Goal: Information Seeking & Learning: Learn about a topic

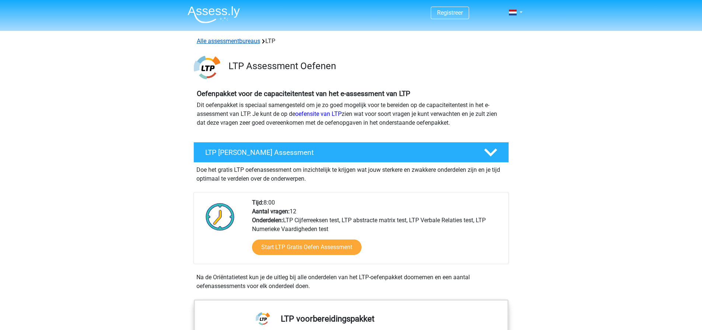
click at [258, 41] on link "Alle assessmentbureaus" at bounding box center [228, 41] width 63 height 7
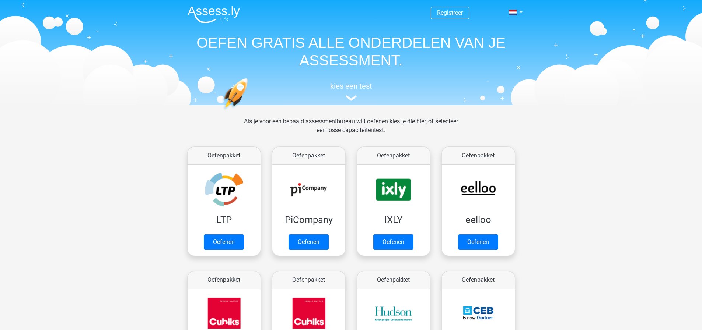
click at [450, 12] on link "Registreer" at bounding box center [450, 12] width 26 height 7
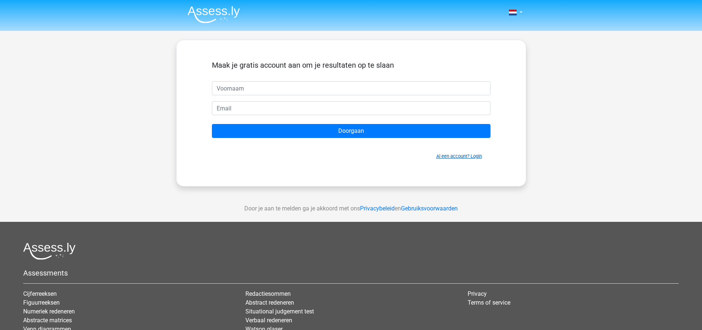
click at [449, 154] on link "Al een account? Login" at bounding box center [459, 157] width 46 height 6
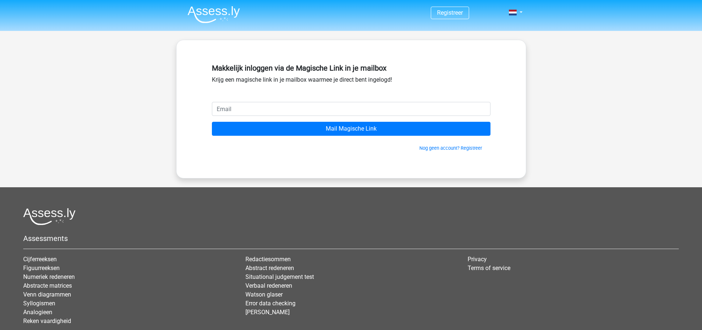
click at [479, 107] on input "email" at bounding box center [351, 109] width 279 height 14
click at [249, 113] on input "email" at bounding box center [351, 109] width 279 height 14
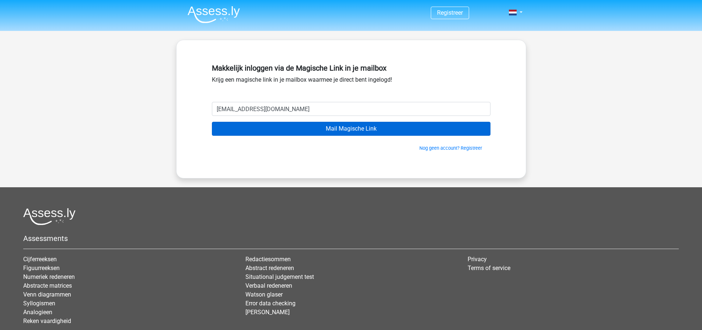
type input "jvr1998@icloud.com"
click at [313, 131] on input "Mail Magische Link" at bounding box center [351, 129] width 279 height 14
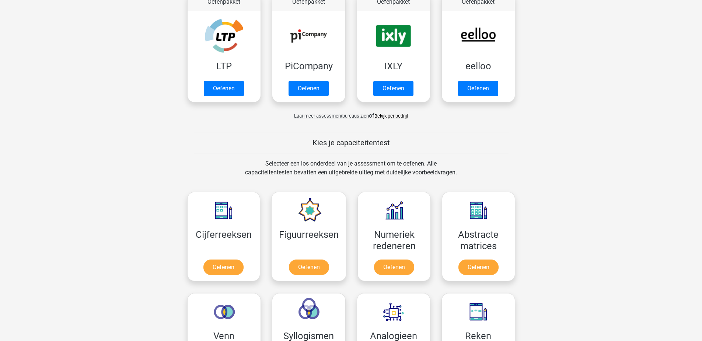
scroll to position [246, 0]
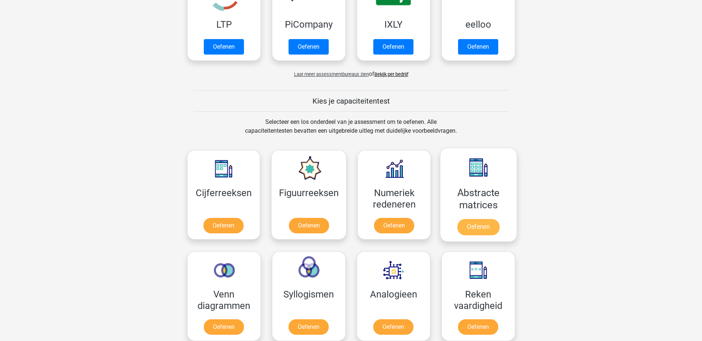
click at [462, 223] on link "Oefenen" at bounding box center [478, 227] width 42 height 16
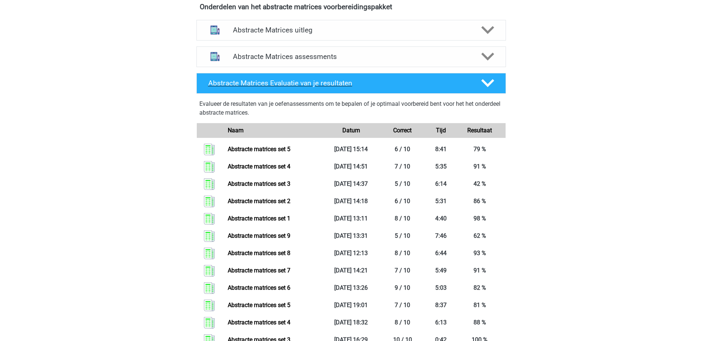
scroll to position [251, 0]
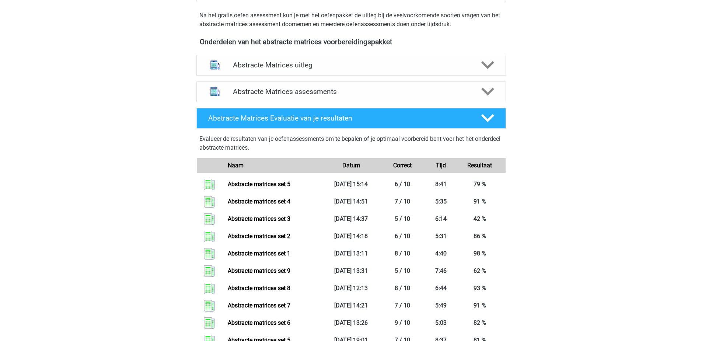
click at [382, 60] on div "Abstracte Matrices uitleg" at bounding box center [350, 65] width 309 height 21
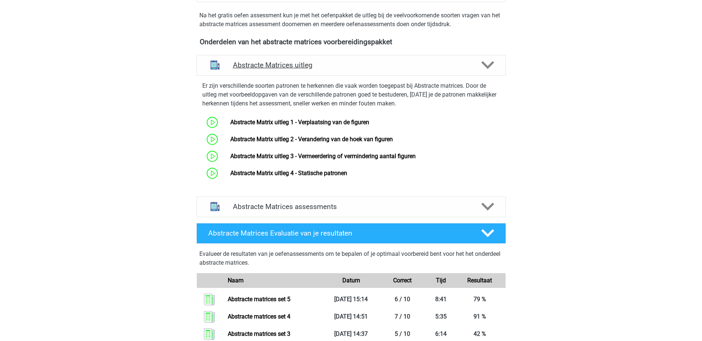
click at [375, 67] on h4 "Abstracte Matrices uitleg" at bounding box center [351, 65] width 237 height 8
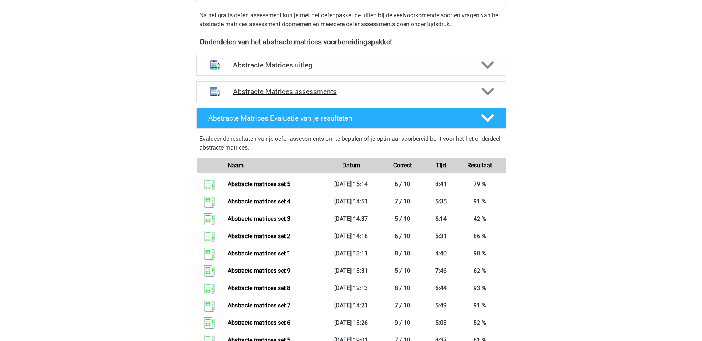
click at [422, 93] on h4 "Abstracte Matrices assessments" at bounding box center [351, 91] width 237 height 8
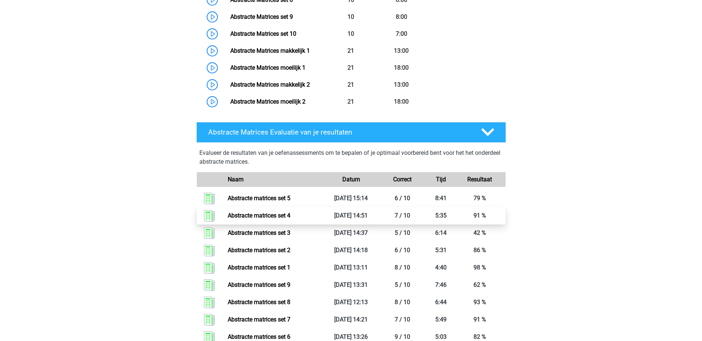
scroll to position [403, 0]
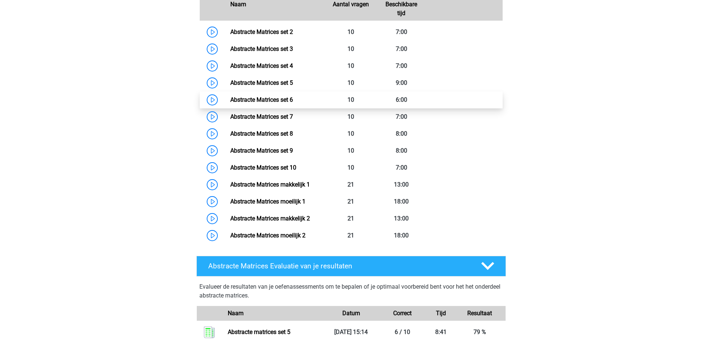
click at [293, 103] on link "Abstracte Matrices set 6" at bounding box center [261, 99] width 63 height 7
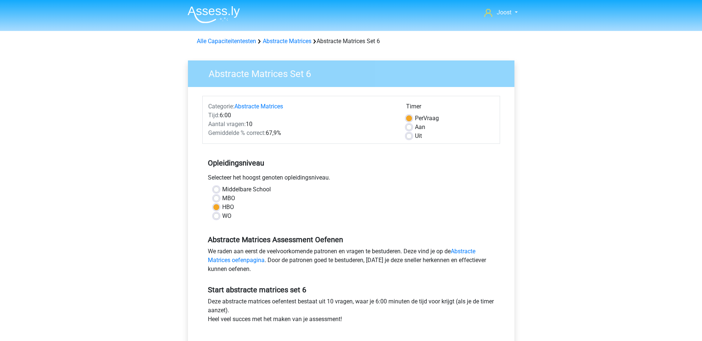
click at [450, 172] on div "Opleidingsniveau Selecteer het hoogst genoten opleidingsniveau. Middelbare Scho…" at bounding box center [351, 187] width 298 height 80
click at [382, 195] on div "MBO" at bounding box center [351, 198] width 276 height 9
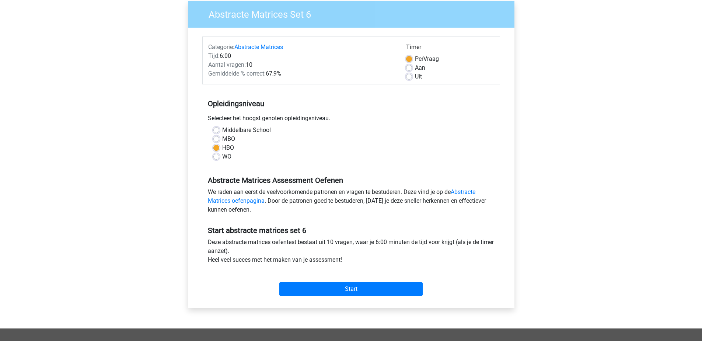
scroll to position [126, 0]
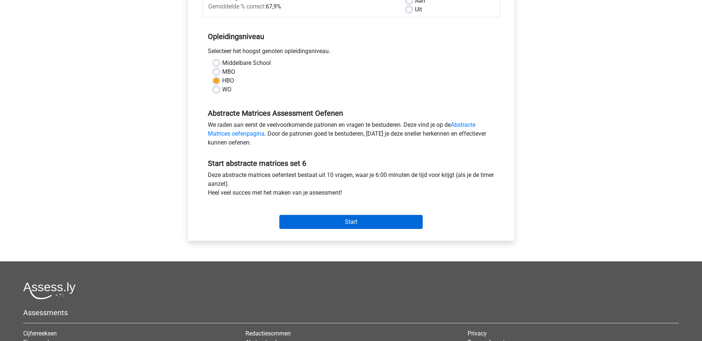
click at [358, 224] on input "Start" at bounding box center [350, 222] width 143 height 14
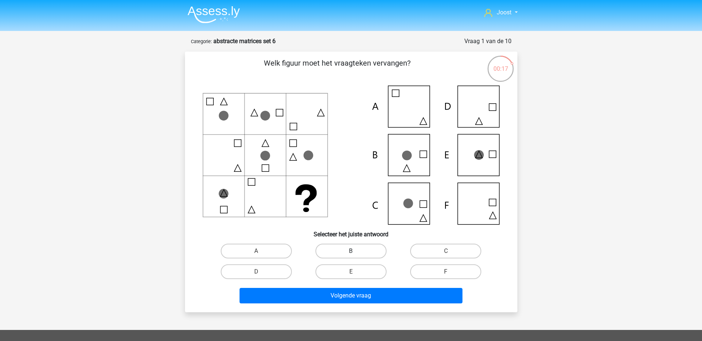
click at [361, 247] on label "B" at bounding box center [350, 251] width 71 height 15
click at [355, 251] on input "B" at bounding box center [353, 253] width 5 height 5
radio input "true"
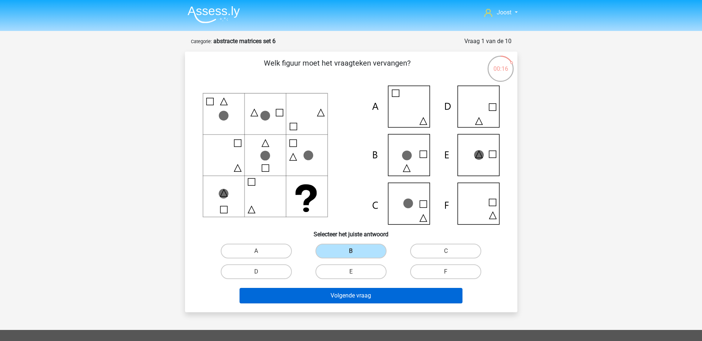
click at [366, 292] on button "Volgende vraag" at bounding box center [350, 295] width 223 height 15
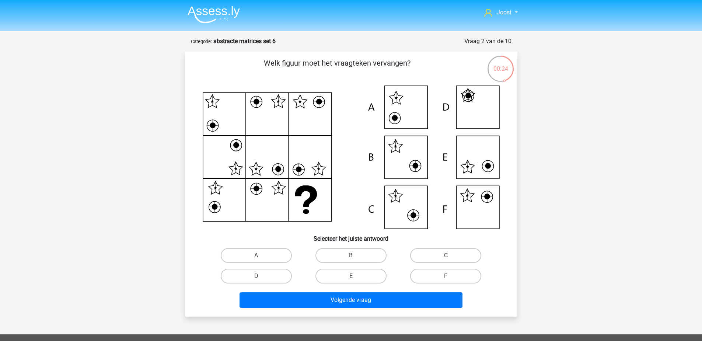
click at [450, 276] on input "F" at bounding box center [448, 278] width 5 height 5
radio input "true"
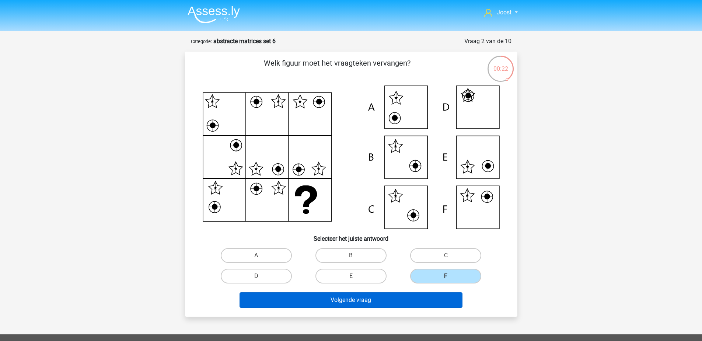
click at [435, 302] on button "Volgende vraag" at bounding box center [350, 299] width 223 height 15
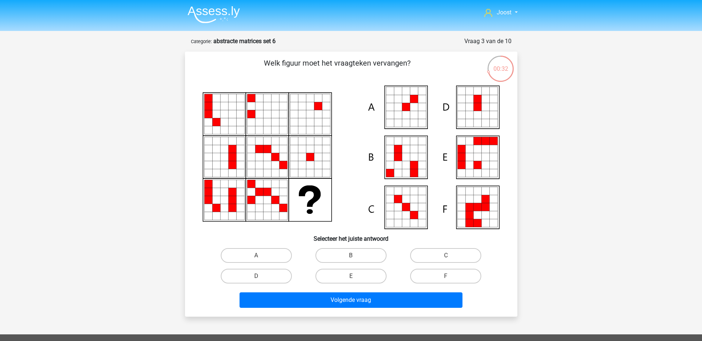
scroll to position [1, 0]
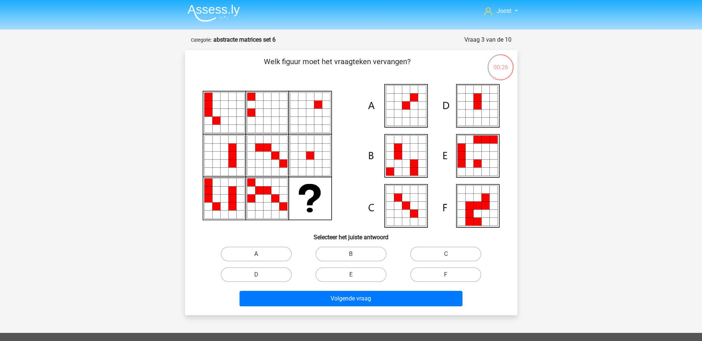
click at [253, 255] on label "A" at bounding box center [256, 253] width 71 height 15
click at [256, 255] on input "A" at bounding box center [258, 256] width 5 height 5
radio input "true"
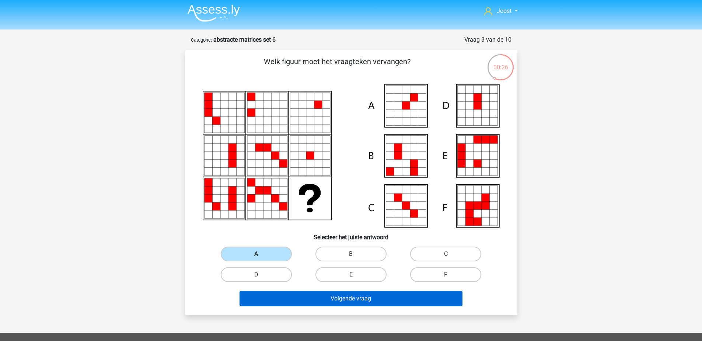
click at [313, 301] on button "Volgende vraag" at bounding box center [350, 298] width 223 height 15
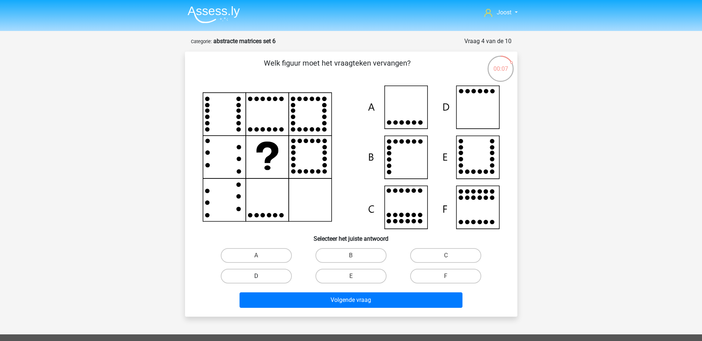
click at [265, 274] on label "D" at bounding box center [256, 276] width 71 height 15
click at [261, 276] on input "D" at bounding box center [258, 278] width 5 height 5
radio input "true"
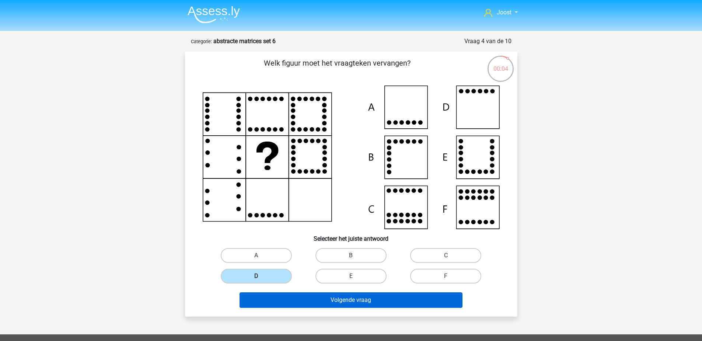
click at [356, 299] on button "Volgende vraag" at bounding box center [350, 299] width 223 height 15
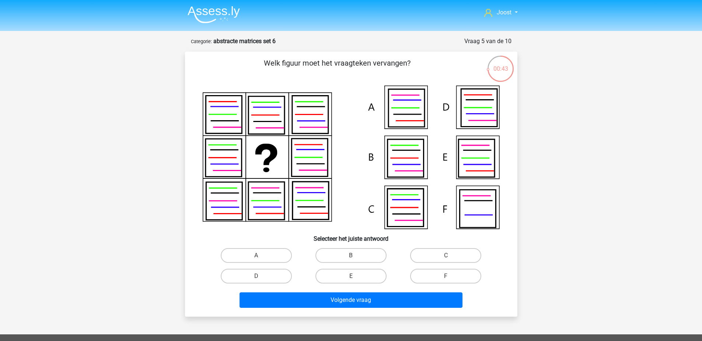
scroll to position [1, 0]
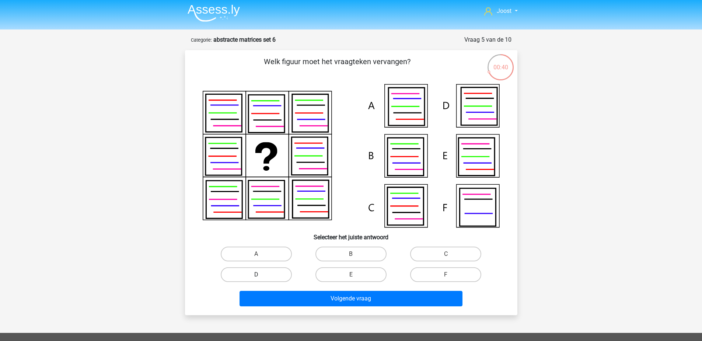
click at [281, 279] on label "D" at bounding box center [256, 274] width 71 height 15
click at [261, 279] on input "D" at bounding box center [258, 276] width 5 height 5
radio input "true"
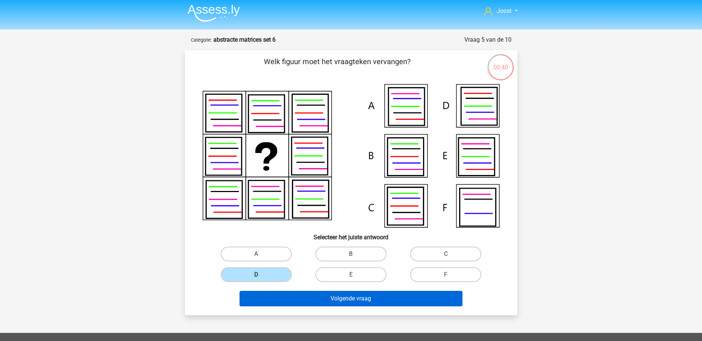
click at [312, 299] on button "Volgende vraag" at bounding box center [350, 298] width 223 height 15
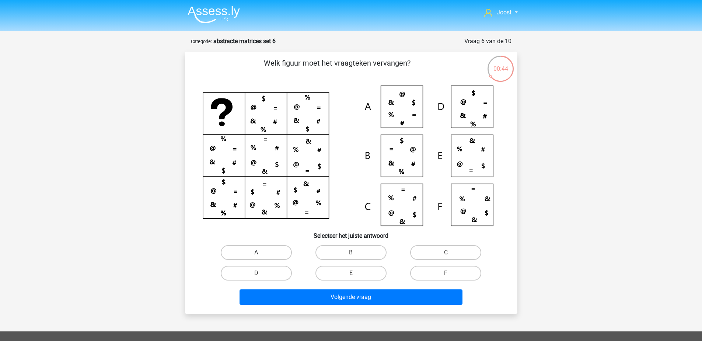
click at [261, 256] on label "A" at bounding box center [256, 252] width 71 height 15
click at [261, 256] on input "A" at bounding box center [258, 254] width 5 height 5
radio input "true"
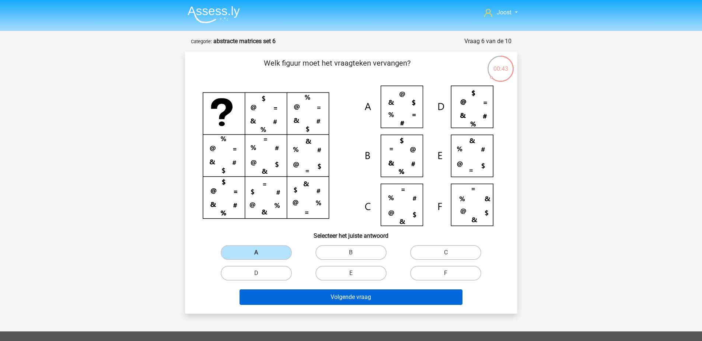
click at [312, 299] on button "Volgende vraag" at bounding box center [350, 296] width 223 height 15
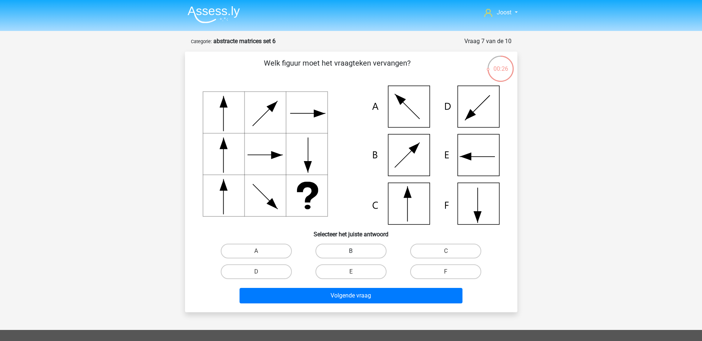
click at [367, 256] on label "B" at bounding box center [350, 251] width 71 height 15
click at [355, 256] on input "B" at bounding box center [353, 253] width 5 height 5
radio input "true"
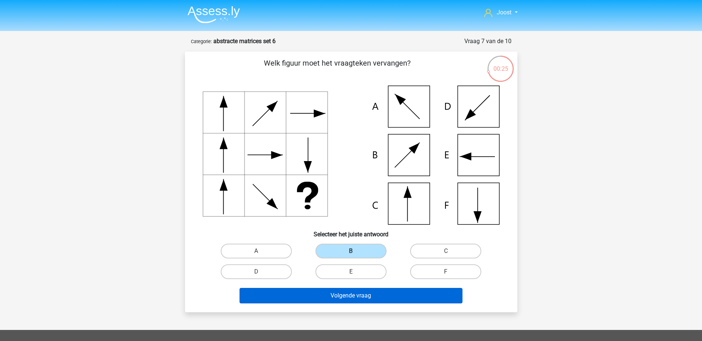
click at [393, 298] on button "Volgende vraag" at bounding box center [350, 295] width 223 height 15
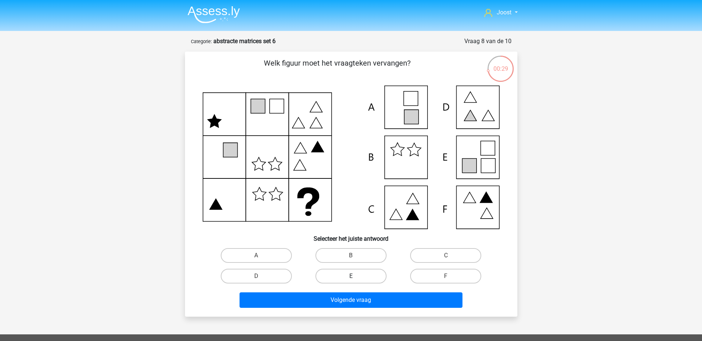
click at [357, 273] on label "E" at bounding box center [350, 276] width 71 height 15
click at [355, 276] on input "E" at bounding box center [353, 278] width 5 height 5
radio input "true"
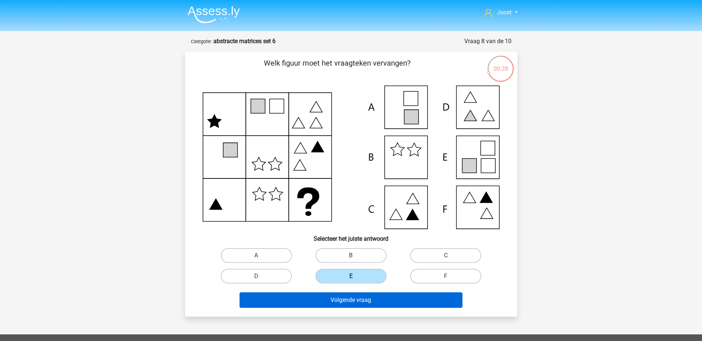
click at [380, 296] on button "Volgende vraag" at bounding box center [350, 299] width 223 height 15
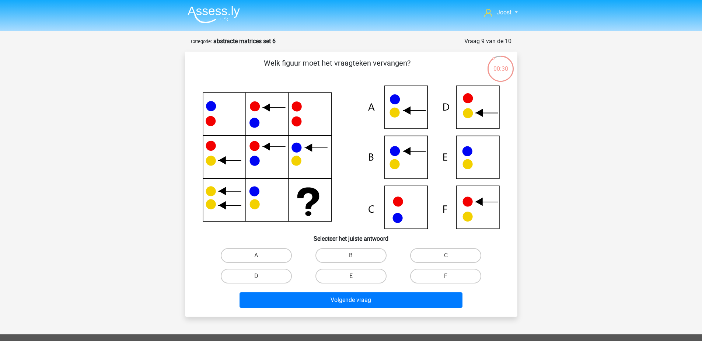
scroll to position [1, 0]
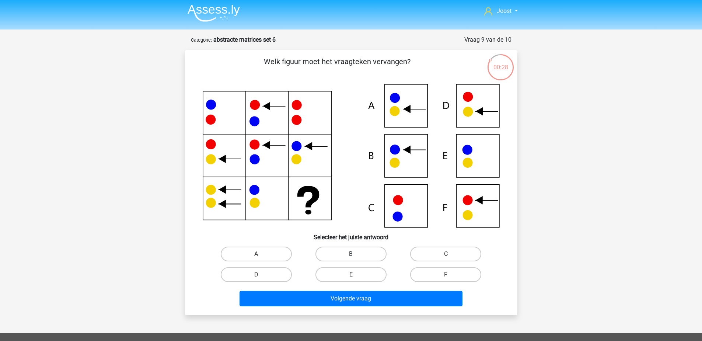
click at [357, 255] on label "B" at bounding box center [350, 253] width 71 height 15
click at [355, 255] on input "B" at bounding box center [353, 256] width 5 height 5
radio input "true"
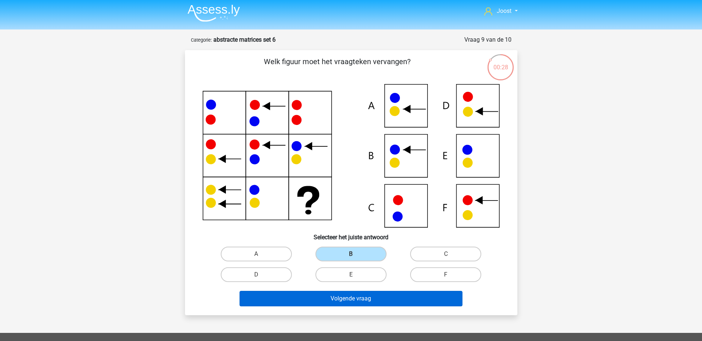
click at [395, 296] on button "Volgende vraag" at bounding box center [350, 298] width 223 height 15
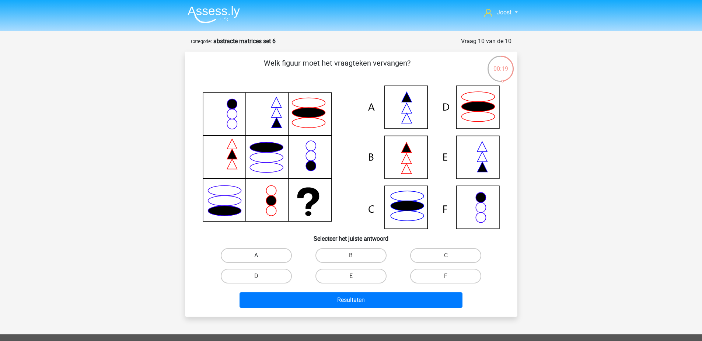
click at [276, 256] on label "A" at bounding box center [256, 255] width 71 height 15
click at [261, 256] on input "A" at bounding box center [258, 257] width 5 height 5
radio input "true"
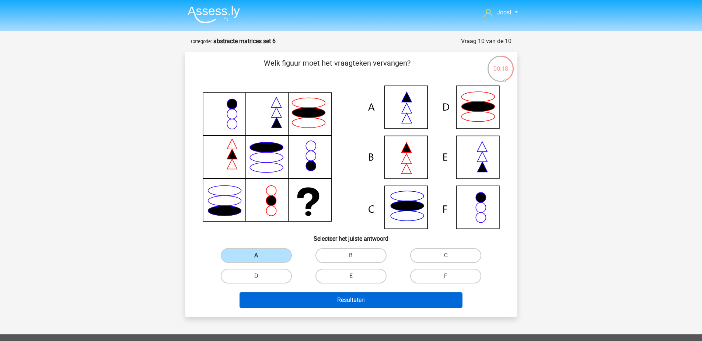
click at [350, 303] on button "Resultaten" at bounding box center [350, 299] width 223 height 15
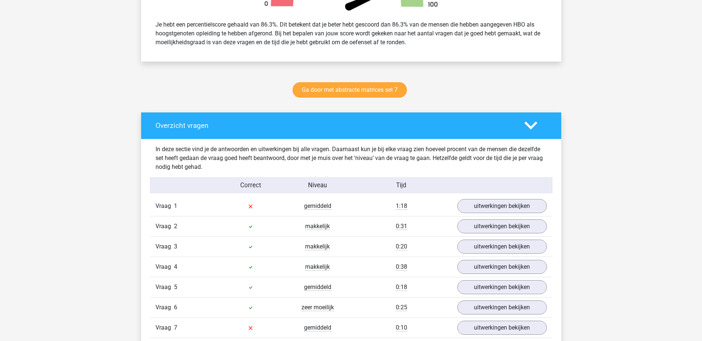
scroll to position [395, 0]
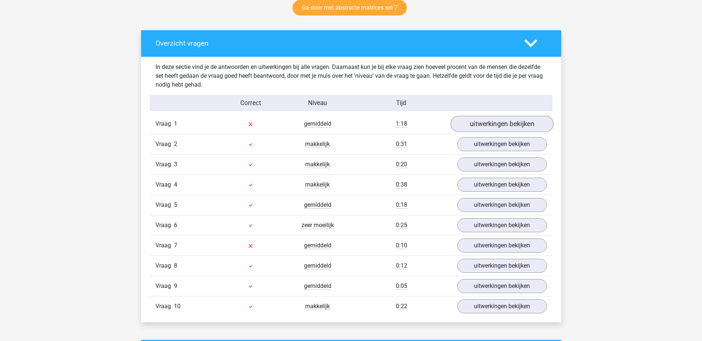
click at [487, 126] on link "uitwerkingen bekijken" at bounding box center [501, 124] width 103 height 16
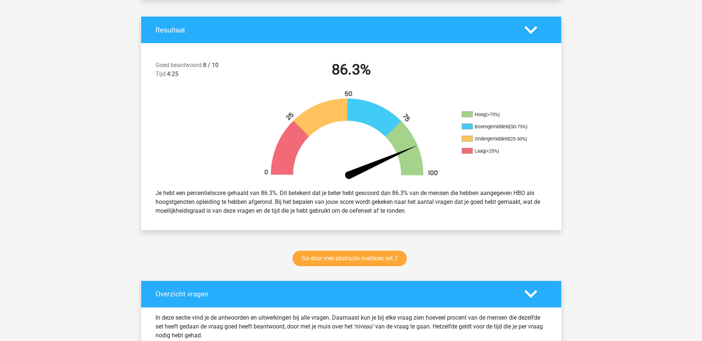
scroll to position [396, 0]
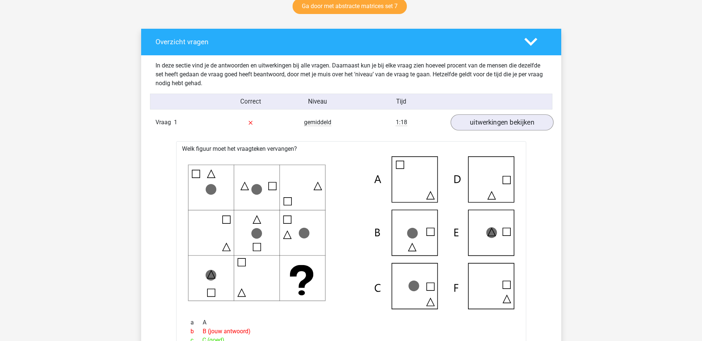
click at [494, 118] on link "uitwerkingen bekijken" at bounding box center [501, 122] width 103 height 16
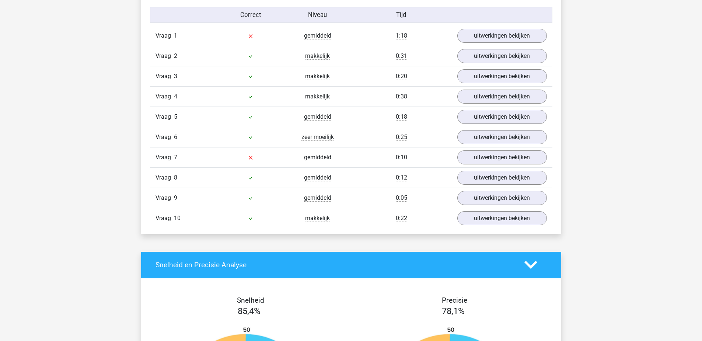
scroll to position [477, 0]
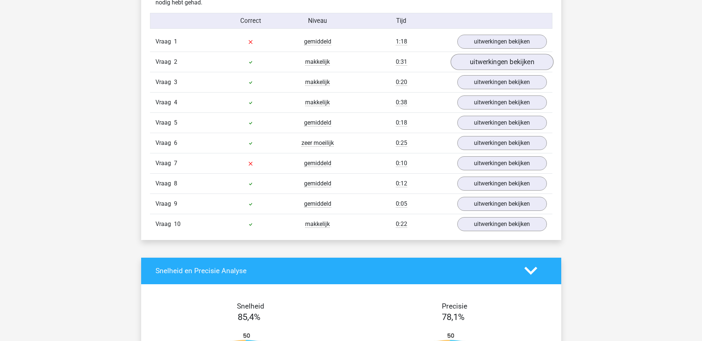
click at [500, 65] on link "uitwerkingen bekijken" at bounding box center [501, 62] width 103 height 16
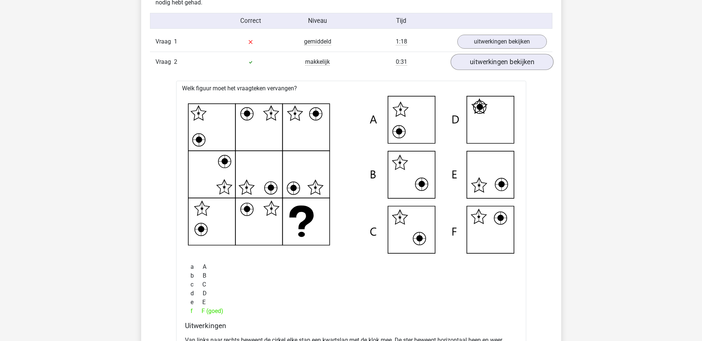
click at [483, 59] on link "uitwerkingen bekijken" at bounding box center [501, 62] width 103 height 16
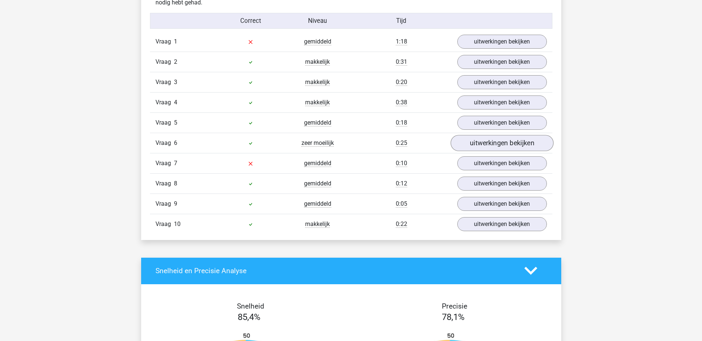
click at [502, 148] on link "uitwerkingen bekijken" at bounding box center [501, 143] width 103 height 16
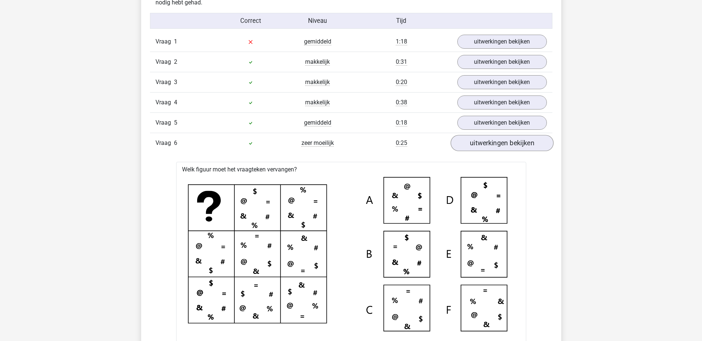
click at [502, 147] on link "uitwerkingen bekijken" at bounding box center [501, 143] width 103 height 16
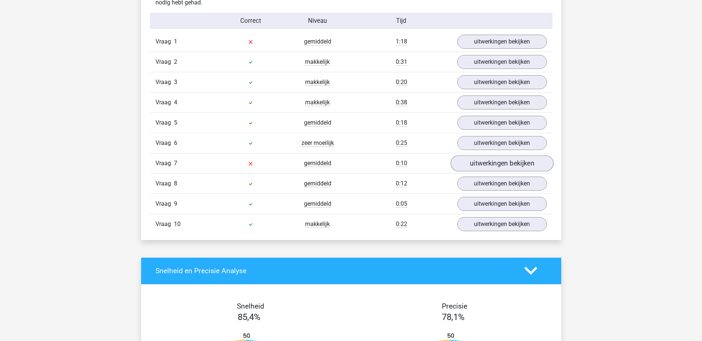
click at [494, 164] on link "uitwerkingen bekijken" at bounding box center [501, 163] width 103 height 16
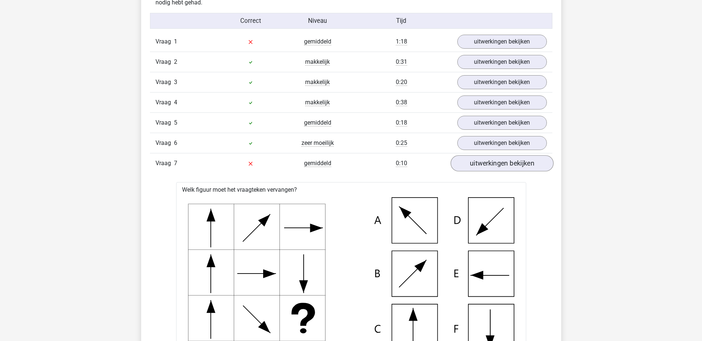
click at [495, 164] on link "uitwerkingen bekijken" at bounding box center [501, 163] width 103 height 16
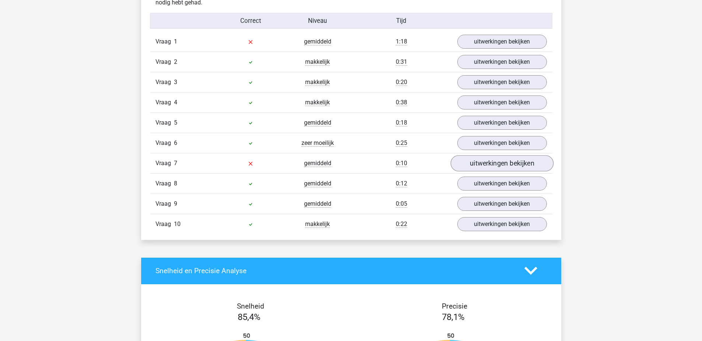
scroll to position [488, 0]
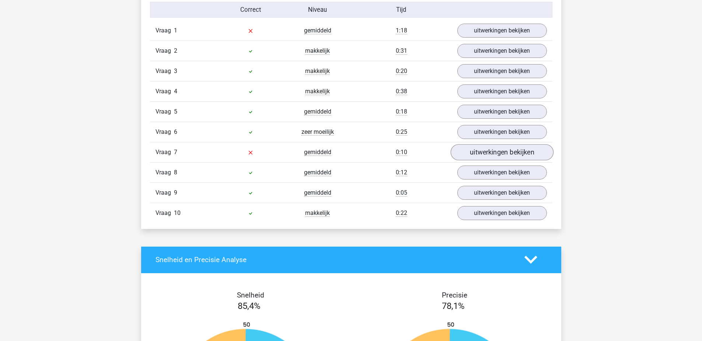
click at [484, 149] on link "uitwerkingen bekijken" at bounding box center [501, 152] width 103 height 16
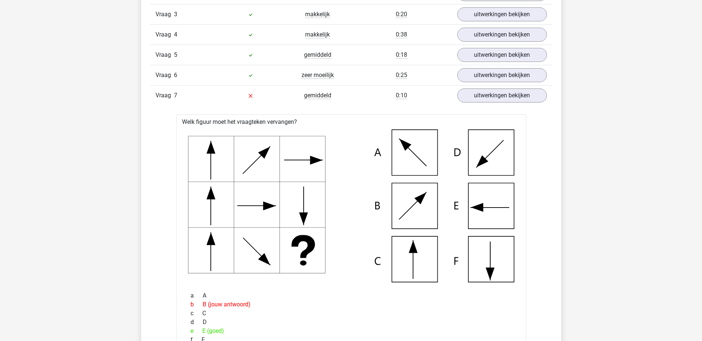
scroll to position [483, 0]
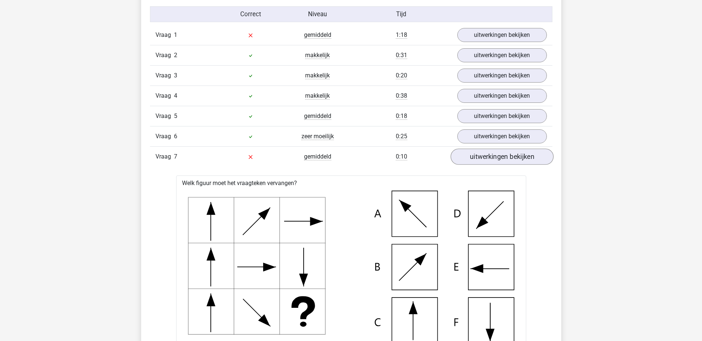
click at [501, 161] on link "uitwerkingen bekijken" at bounding box center [501, 156] width 103 height 16
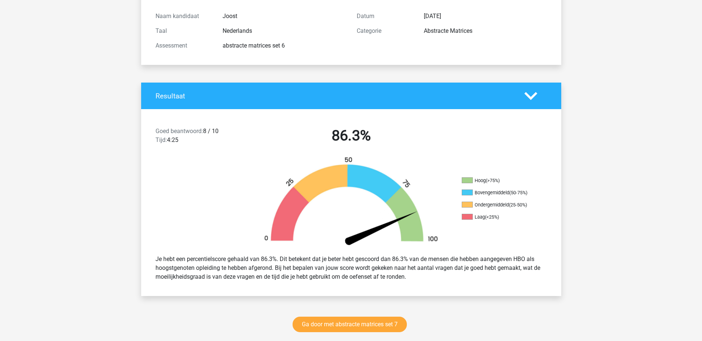
scroll to position [0, 0]
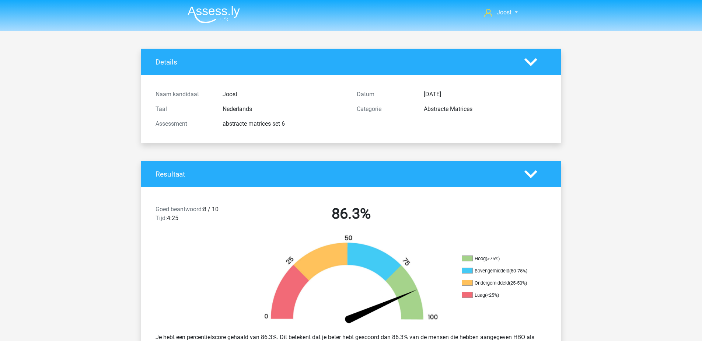
click at [216, 16] on img at bounding box center [214, 14] width 52 height 17
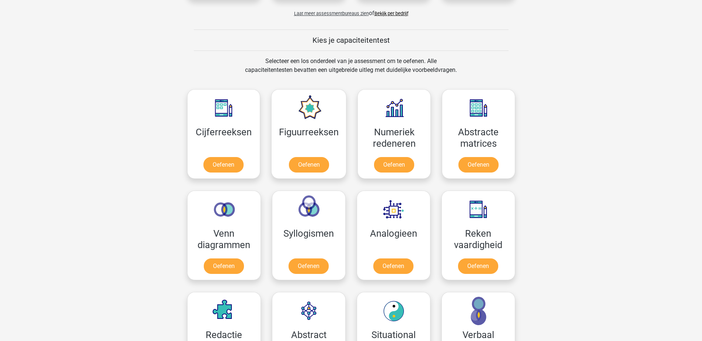
scroll to position [258, 0]
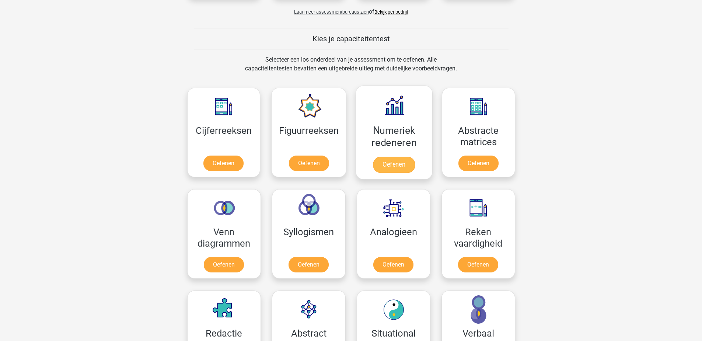
click at [393, 157] on link "Oefenen" at bounding box center [394, 165] width 42 height 16
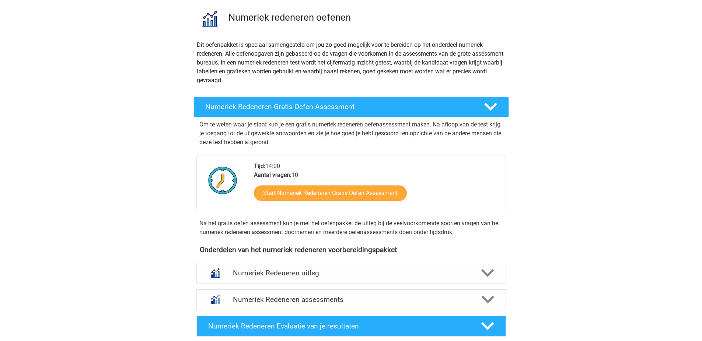
scroll to position [85, 0]
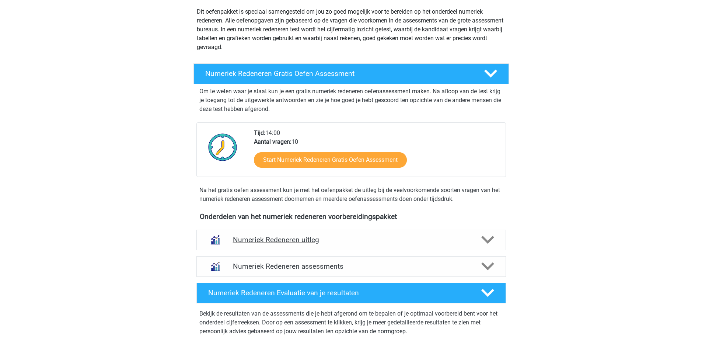
click at [397, 242] on h4 "Numeriek Redeneren uitleg" at bounding box center [351, 239] width 237 height 8
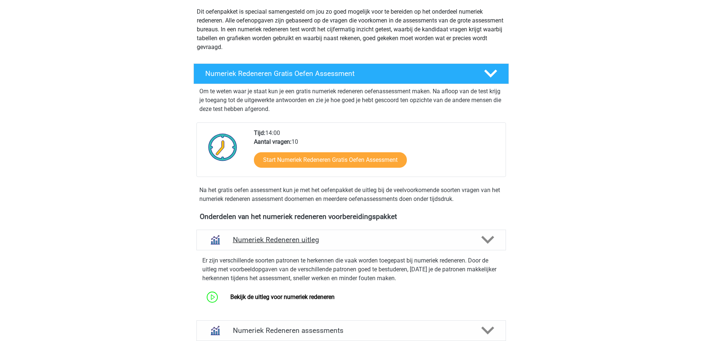
click at [397, 242] on h4 "Numeriek Redeneren uitleg" at bounding box center [351, 239] width 237 height 8
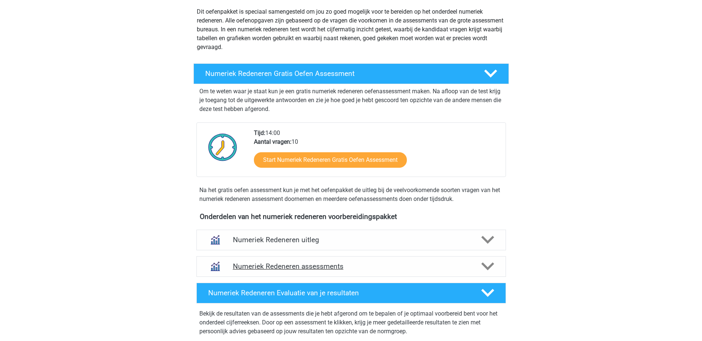
click at [368, 274] on div "Numeriek Redeneren assessments" at bounding box center [350, 266] width 309 height 21
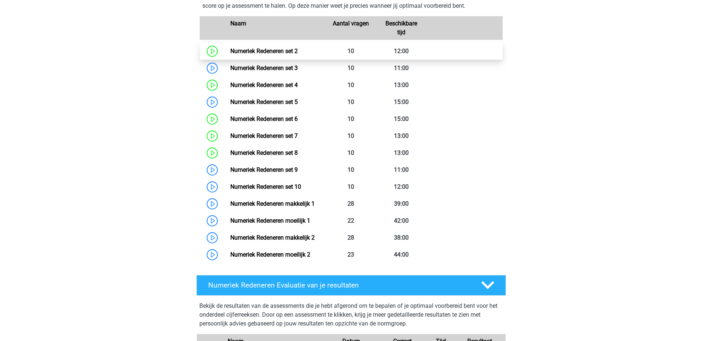
scroll to position [331, 0]
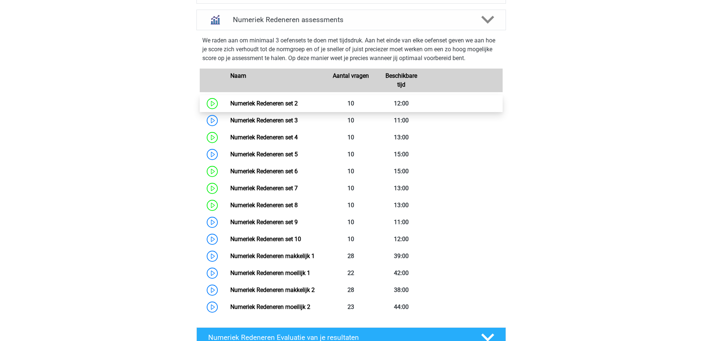
click at [296, 105] on link "Numeriek Redeneren set 2" at bounding box center [263, 103] width 67 height 7
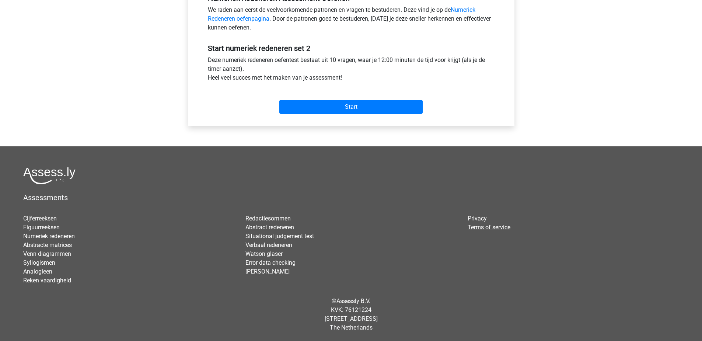
scroll to position [243, 0]
click at [493, 225] on link "Terms of service" at bounding box center [488, 227] width 43 height 7
click at [348, 109] on input "Start" at bounding box center [350, 107] width 143 height 14
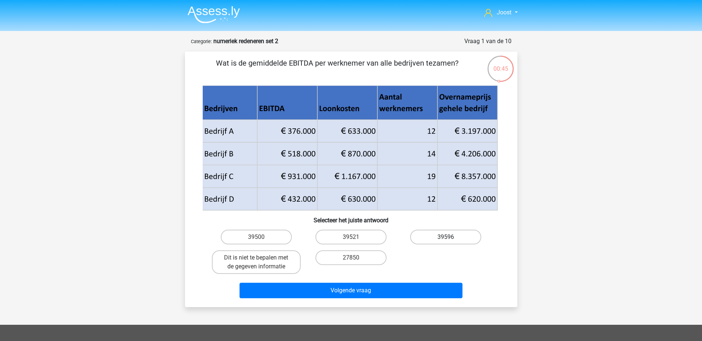
click at [432, 235] on label "39596" at bounding box center [445, 237] width 71 height 15
click at [446, 237] on input "39596" at bounding box center [448, 239] width 5 height 5
radio input "true"
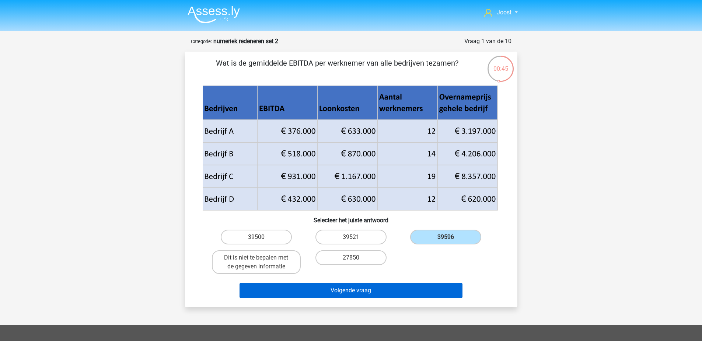
click at [366, 287] on button "Volgende vraag" at bounding box center [350, 290] width 223 height 15
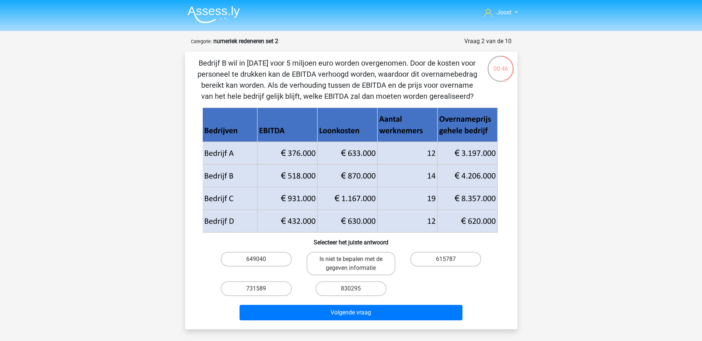
click at [441, 274] on div "615787" at bounding box center [445, 264] width 89 height 24
click at [457, 260] on label "615787" at bounding box center [445, 259] width 71 height 15
click at [451, 260] on input "615787" at bounding box center [448, 261] width 5 height 5
radio input "true"
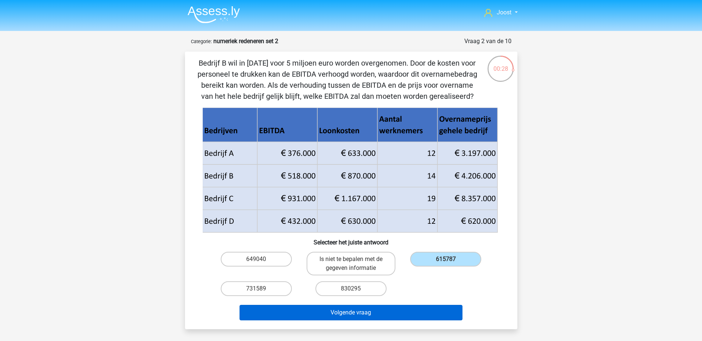
click at [400, 313] on button "Volgende vraag" at bounding box center [350, 312] width 223 height 15
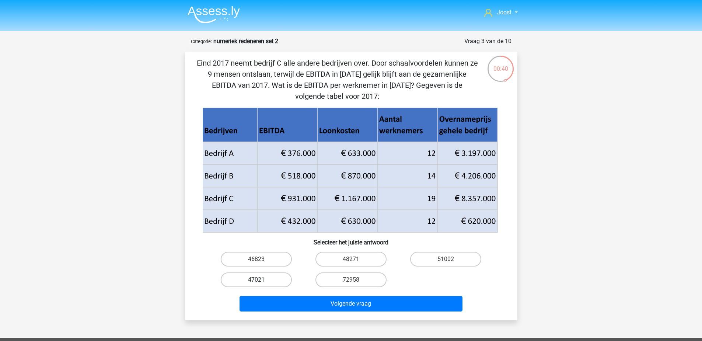
click at [281, 279] on label "47021" at bounding box center [256, 279] width 71 height 15
click at [261, 280] on input "47021" at bounding box center [258, 282] width 5 height 5
radio input "true"
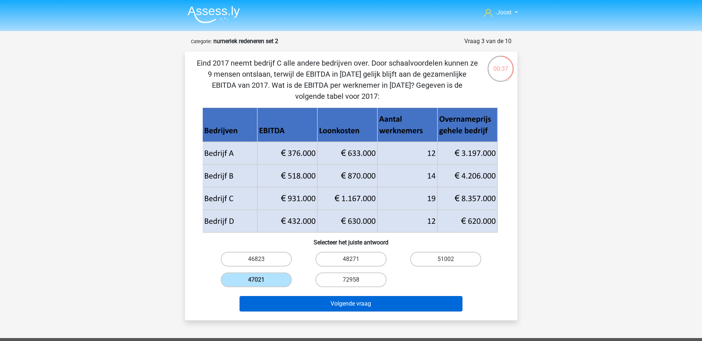
click at [319, 303] on button "Volgende vraag" at bounding box center [350, 303] width 223 height 15
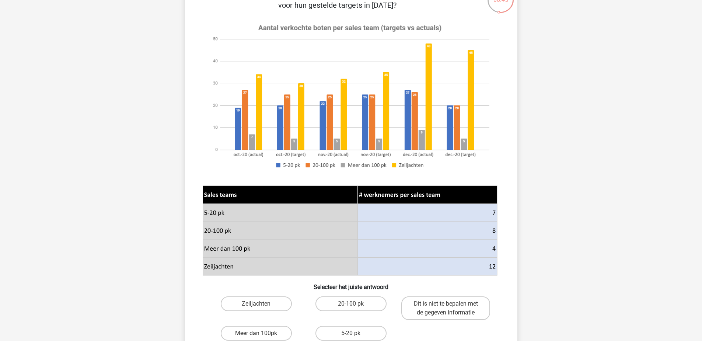
scroll to position [70, 0]
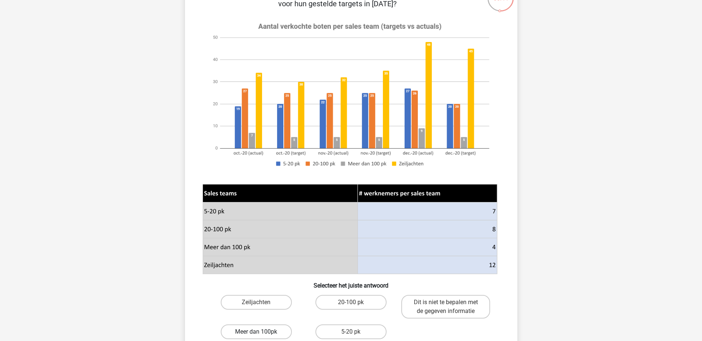
click at [261, 329] on label "Meer dan 100pk" at bounding box center [256, 331] width 71 height 15
click at [261, 332] on input "Meer dan 100pk" at bounding box center [258, 334] width 5 height 5
radio input "true"
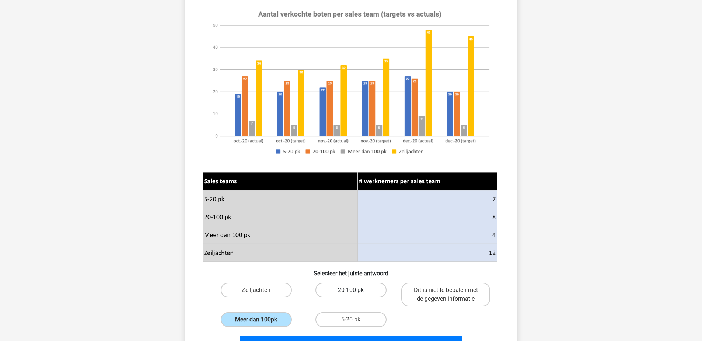
scroll to position [139, 0]
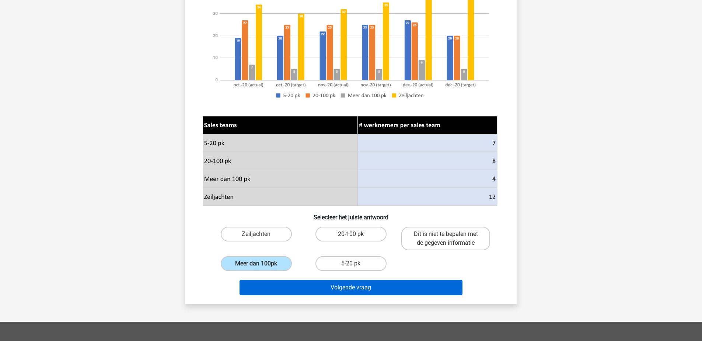
click at [313, 290] on button "Volgende vraag" at bounding box center [350, 287] width 223 height 15
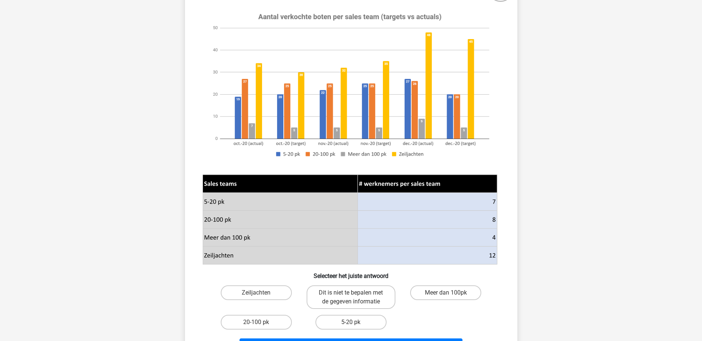
scroll to position [81, 0]
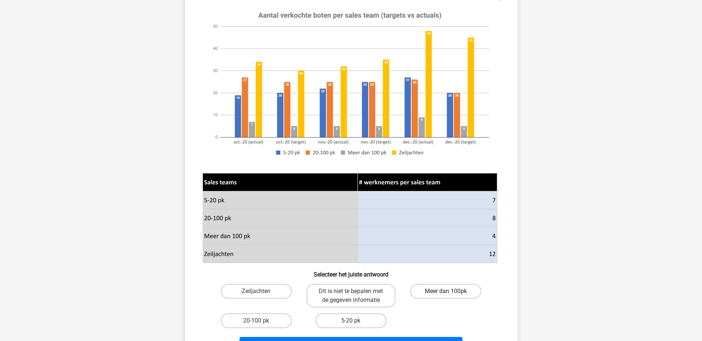
click at [417, 290] on label "Meer dan 100pk" at bounding box center [445, 291] width 71 height 15
click at [446, 291] on input "Meer dan 100pk" at bounding box center [448, 293] width 5 height 5
radio input "true"
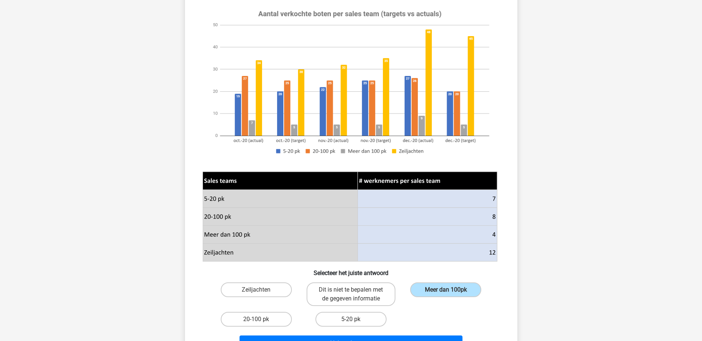
scroll to position [147, 0]
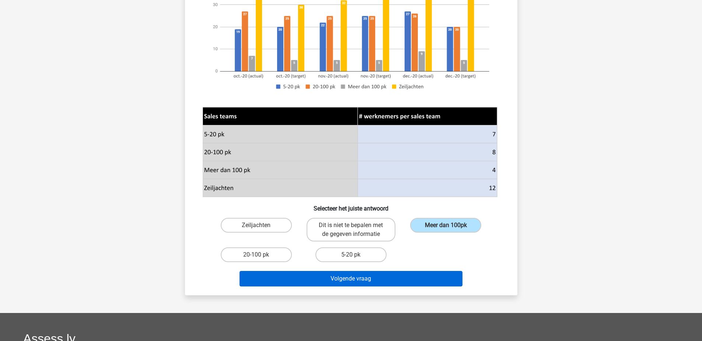
click at [403, 277] on button "Volgende vraag" at bounding box center [350, 278] width 223 height 15
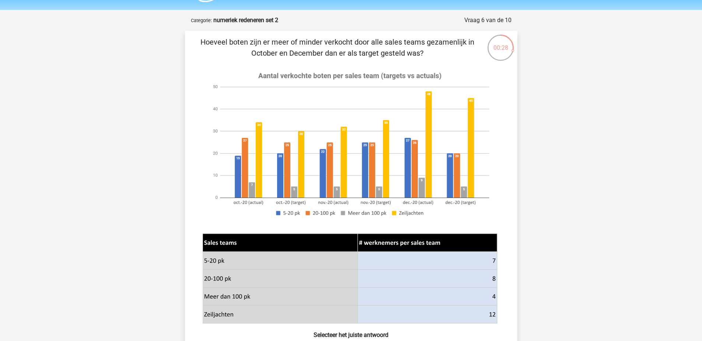
scroll to position [76, 0]
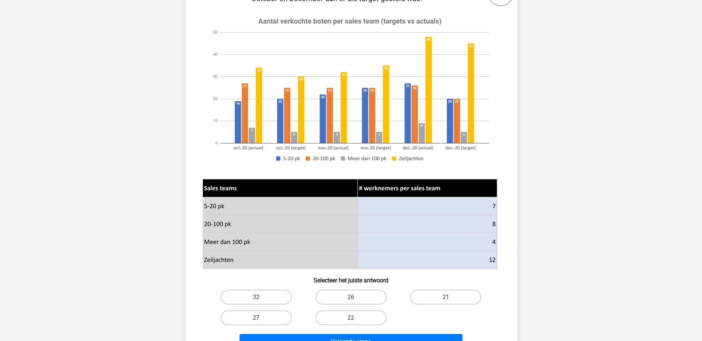
click at [279, 317] on label "27" at bounding box center [256, 317] width 71 height 15
click at [261, 318] on input "27" at bounding box center [258, 320] width 5 height 5
radio input "true"
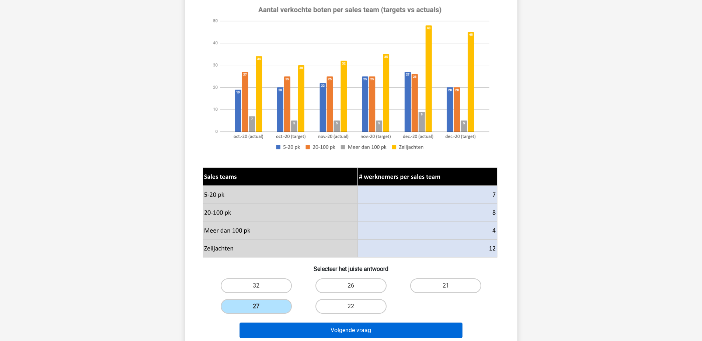
scroll to position [88, 0]
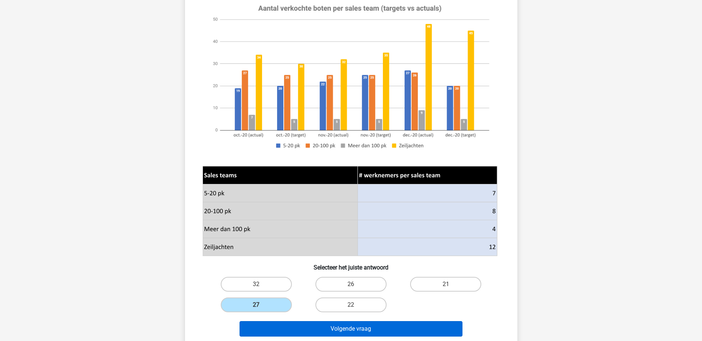
click at [320, 325] on button "Volgende vraag" at bounding box center [350, 328] width 223 height 15
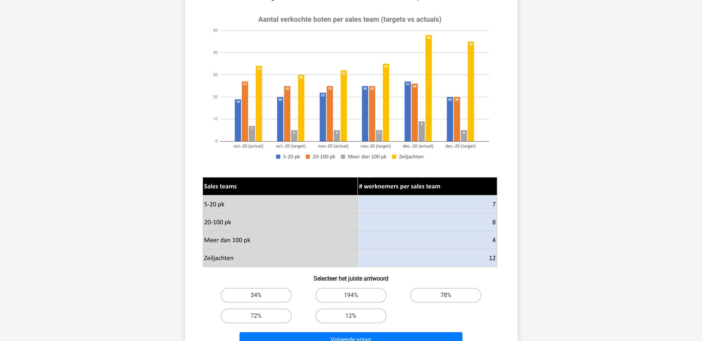
scroll to position [101, 0]
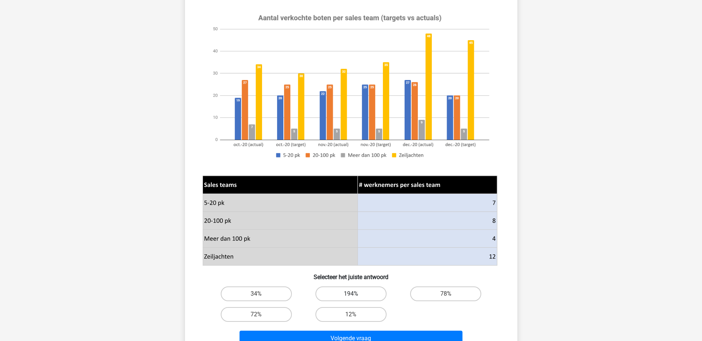
click at [332, 294] on label "194%" at bounding box center [350, 293] width 71 height 15
click at [351, 294] on input "194%" at bounding box center [353, 296] width 5 height 5
radio input "true"
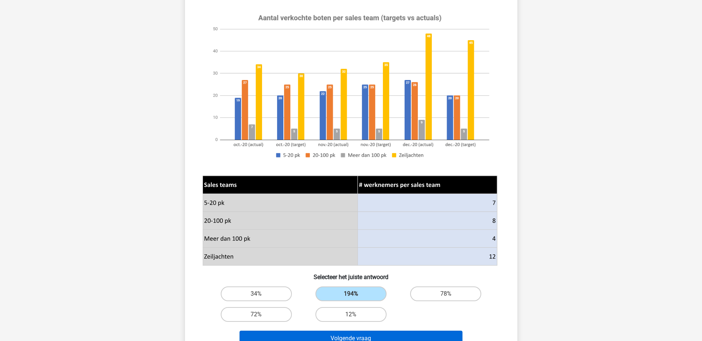
click at [309, 331] on button "Volgende vraag" at bounding box center [350, 337] width 223 height 15
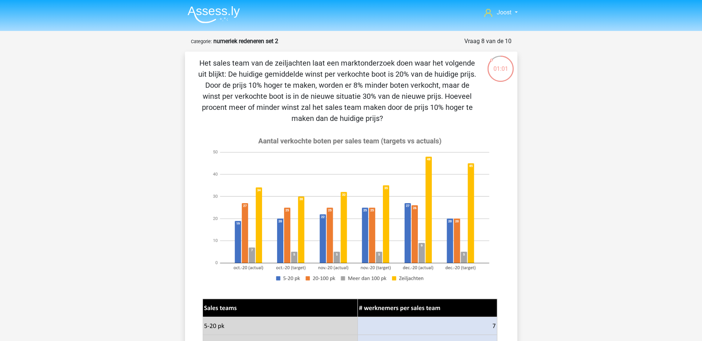
scroll to position [227, 0]
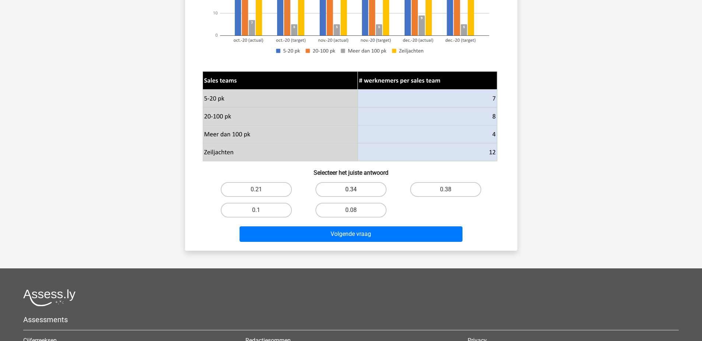
click at [351, 186] on label "0.34" at bounding box center [350, 189] width 71 height 15
click at [351, 189] on input "0.34" at bounding box center [353, 191] width 5 height 5
radio input "true"
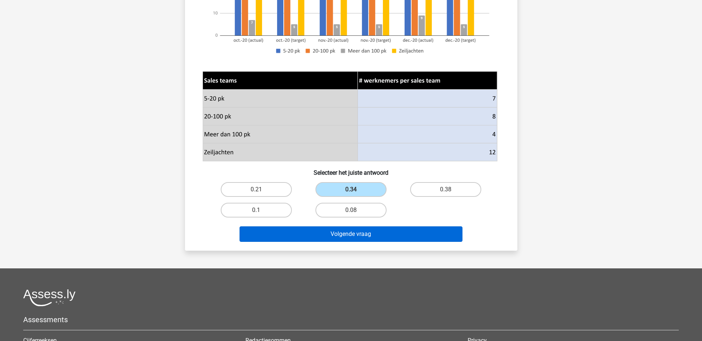
click at [367, 237] on button "Volgende vraag" at bounding box center [350, 233] width 223 height 15
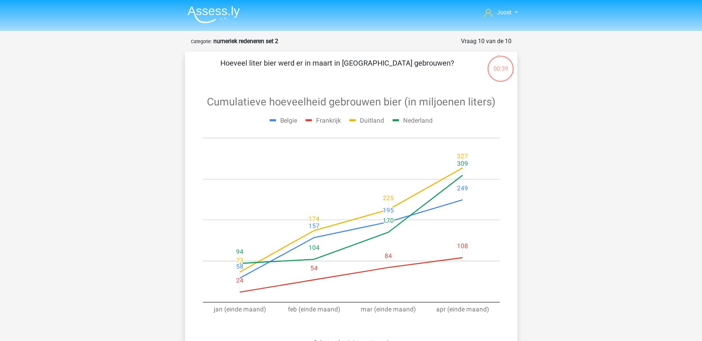
scroll to position [237, 0]
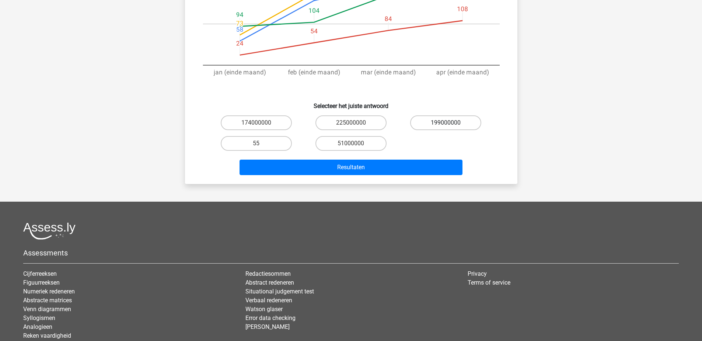
click at [432, 122] on label "199000000" at bounding box center [445, 122] width 71 height 15
click at [446, 123] on input "199000000" at bounding box center [448, 125] width 5 height 5
radio input "true"
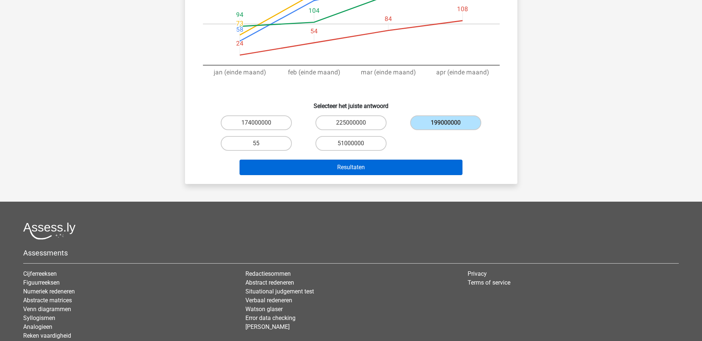
click at [404, 173] on button "Resultaten" at bounding box center [350, 167] width 223 height 15
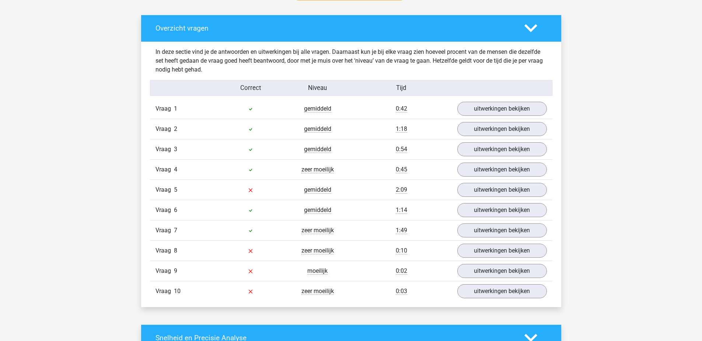
scroll to position [479, 0]
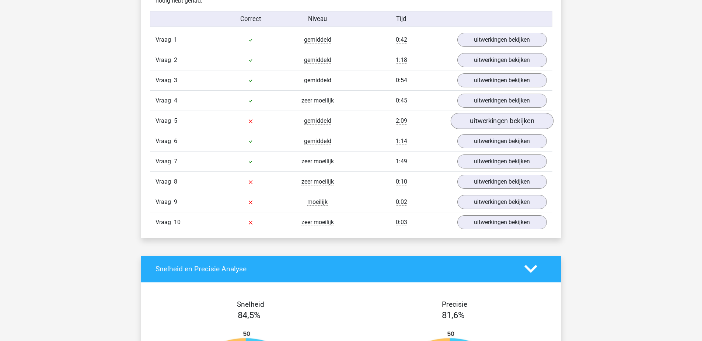
click at [476, 116] on link "uitwerkingen bekijken" at bounding box center [501, 121] width 103 height 16
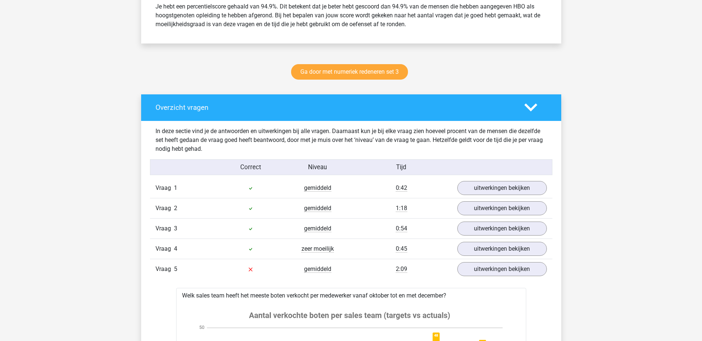
scroll to position [503, 0]
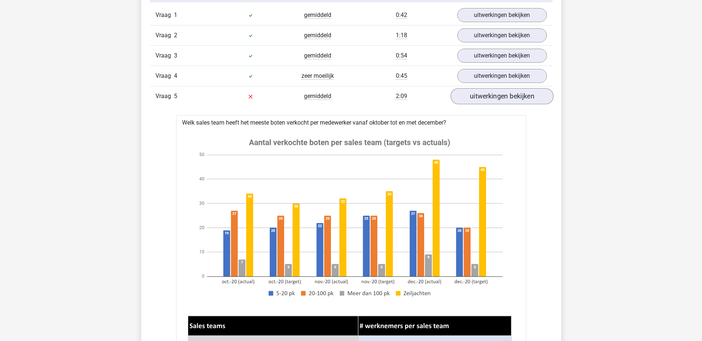
click at [504, 98] on link "uitwerkingen bekijken" at bounding box center [501, 96] width 103 height 16
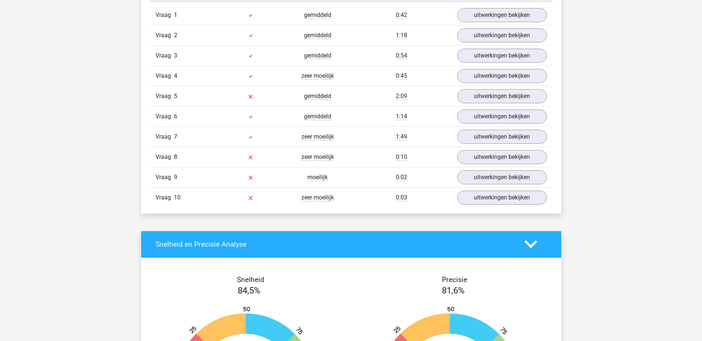
click at [246, 111] on div "Vraag 6 gemiddeld 1:14 uitwerkingen bekijken" at bounding box center [351, 116] width 402 height 20
click at [92, 102] on div "Joost [EMAIL_ADDRESS][DOMAIN_NAME]" at bounding box center [351, 182] width 702 height 1370
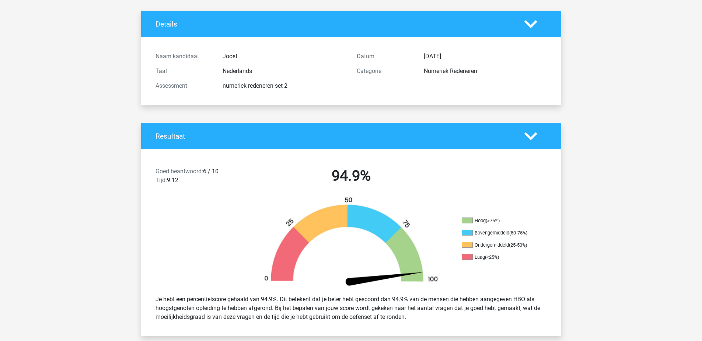
scroll to position [0, 0]
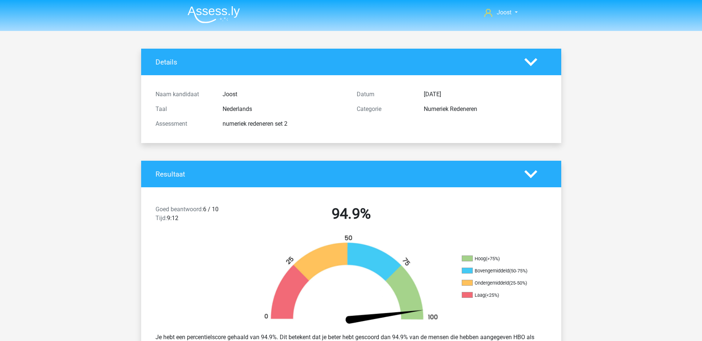
click at [216, 20] on img at bounding box center [214, 14] width 52 height 17
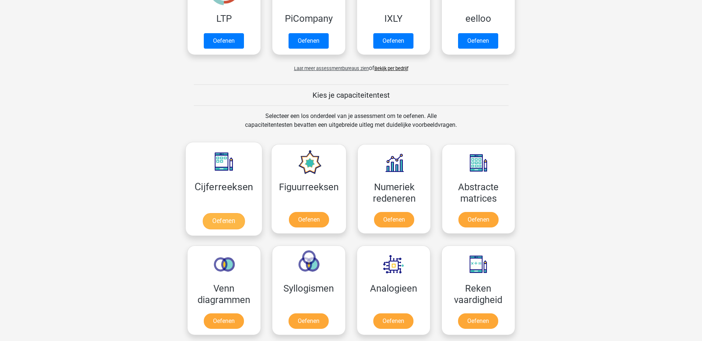
scroll to position [263, 0]
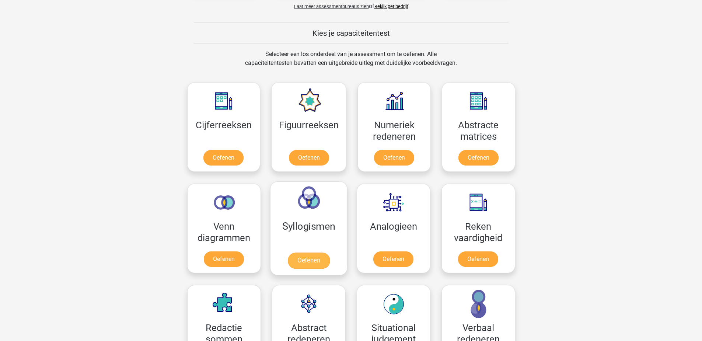
click at [304, 252] on link "Oefenen" at bounding box center [308, 260] width 42 height 16
click at [382, 252] on link "Oefenen" at bounding box center [393, 260] width 42 height 16
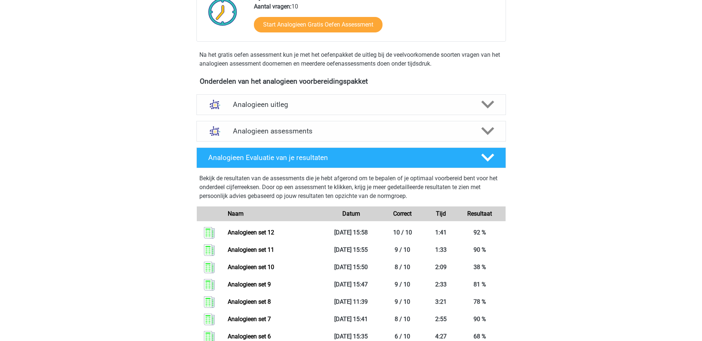
scroll to position [187, 0]
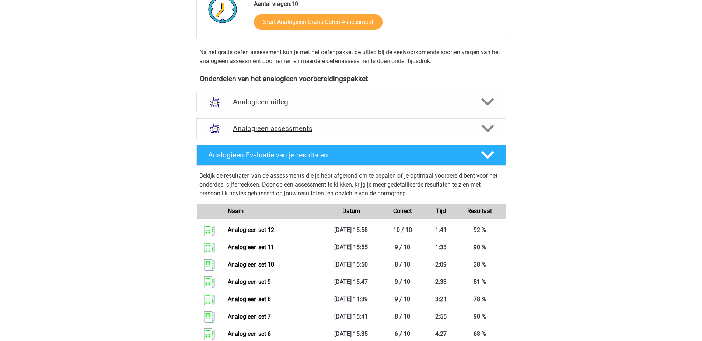
click at [346, 125] on h4 "Analogieen assessments" at bounding box center [351, 128] width 237 height 8
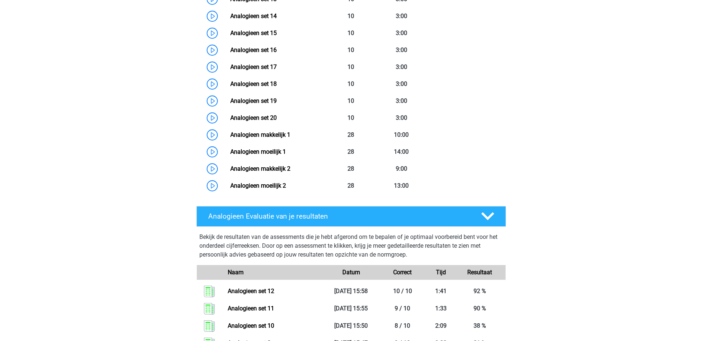
scroll to position [715, 0]
